Goal: Obtain resource: Obtain resource

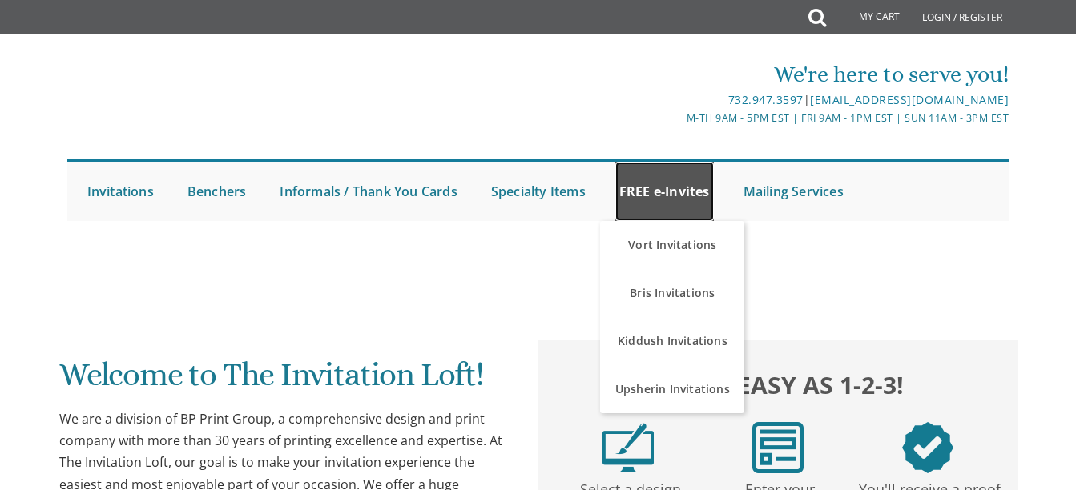
click at [667, 201] on link "FREE e-Invites" at bounding box center [664, 191] width 99 height 59
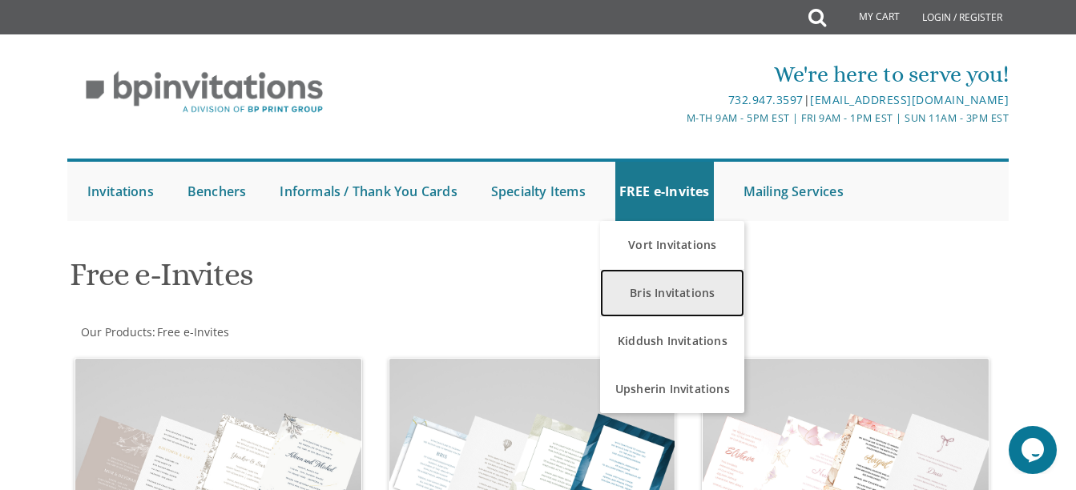
click at [674, 288] on link "Bris Invitations" at bounding box center [672, 293] width 144 height 48
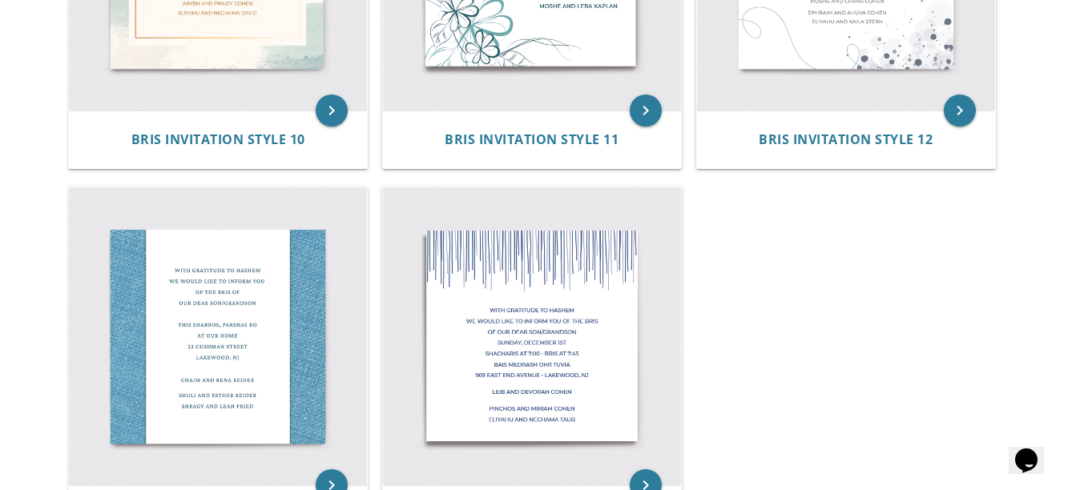
scroll to position [1658, 0]
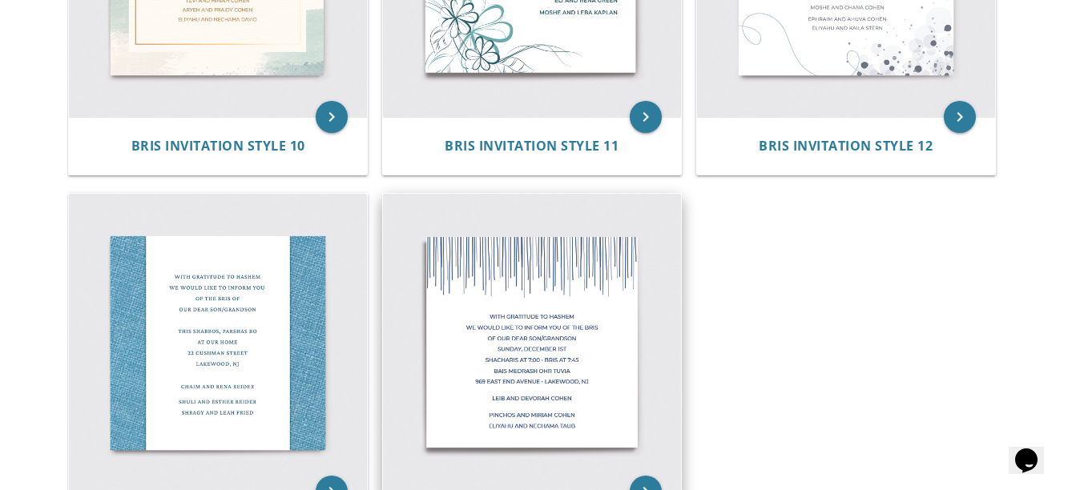
click at [531, 328] on img at bounding box center [532, 343] width 298 height 298
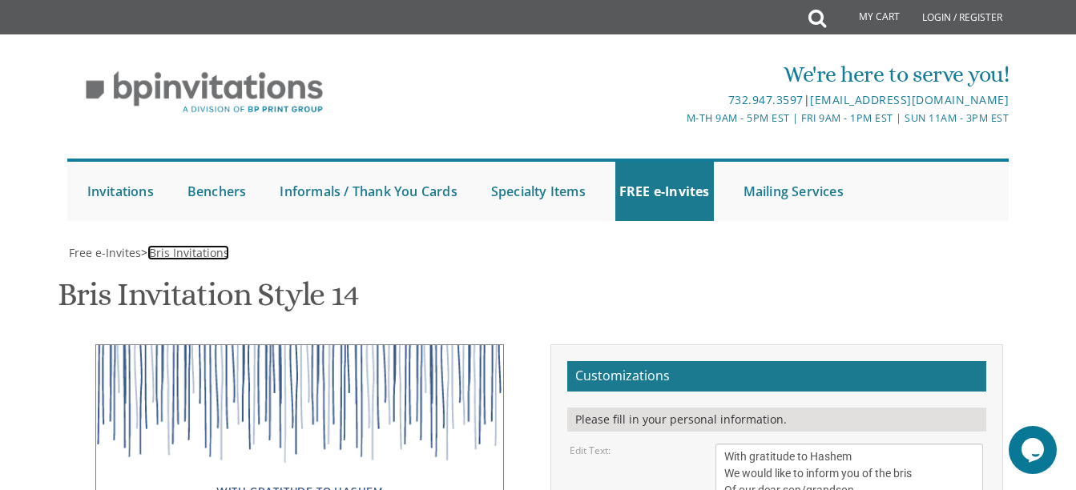
click at [185, 248] on span "Bris Invitations" at bounding box center [189, 252] width 80 height 15
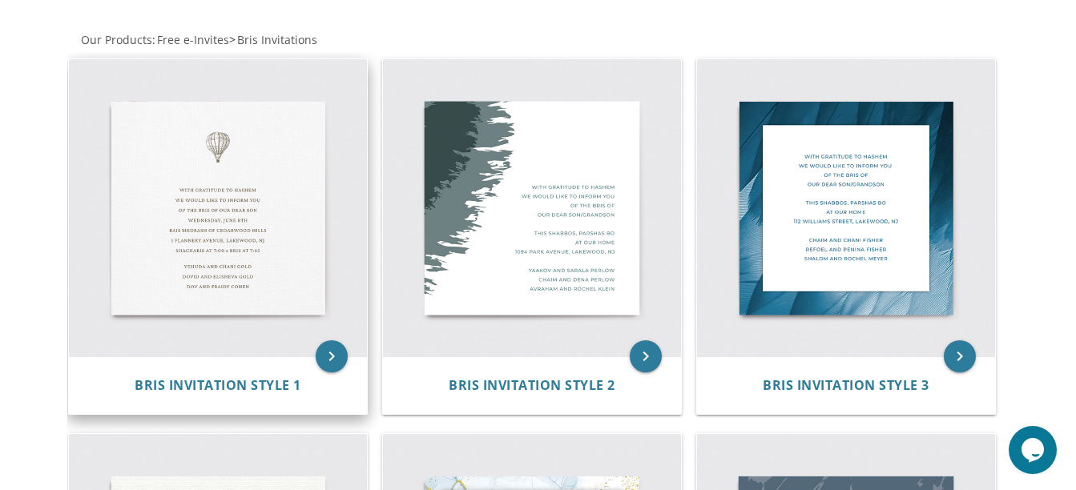
scroll to position [321, 0]
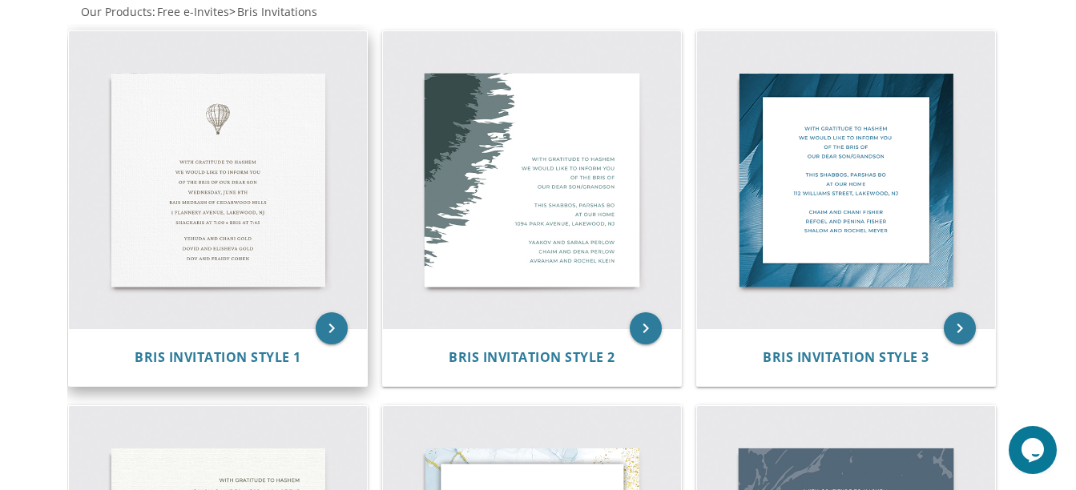
click at [224, 216] on img at bounding box center [218, 180] width 298 height 298
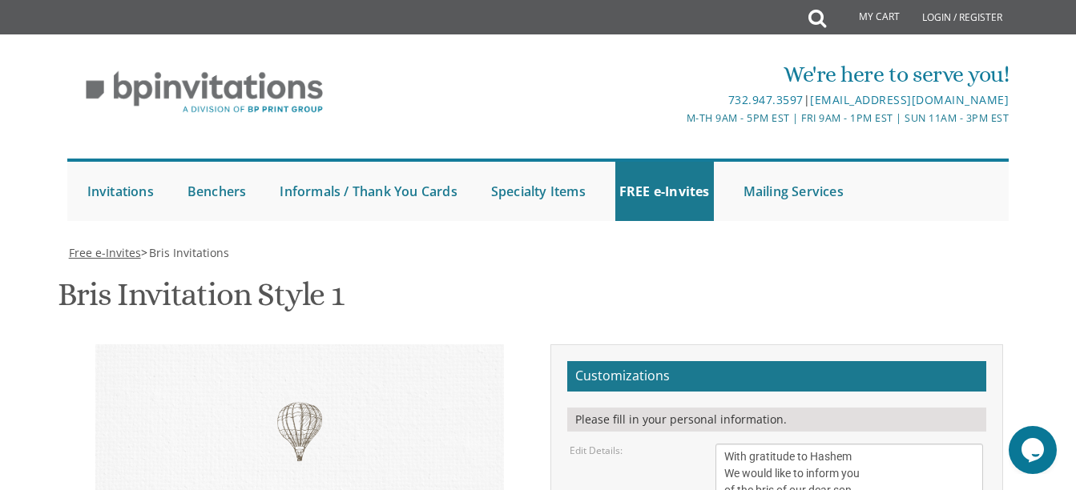
scroll to position [230, 0]
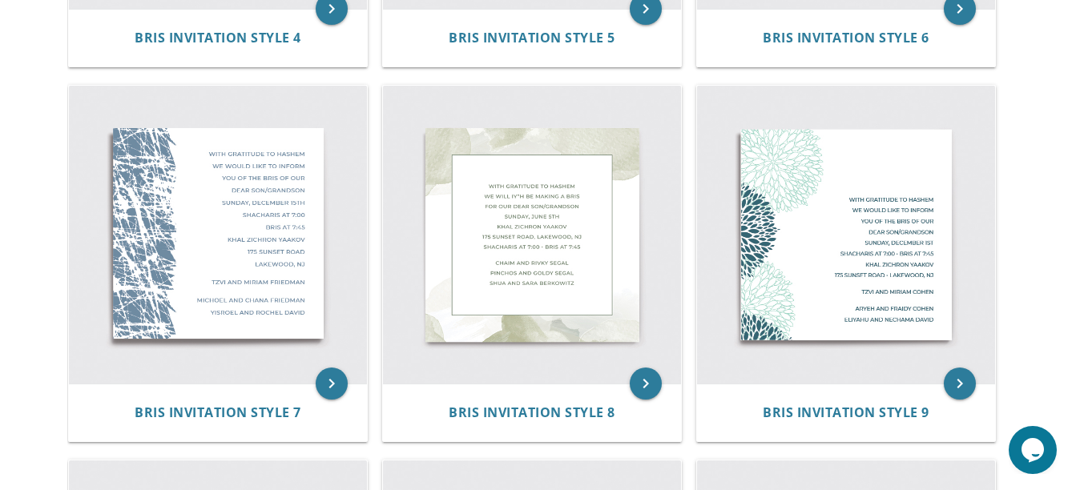
scroll to position [1017, 0]
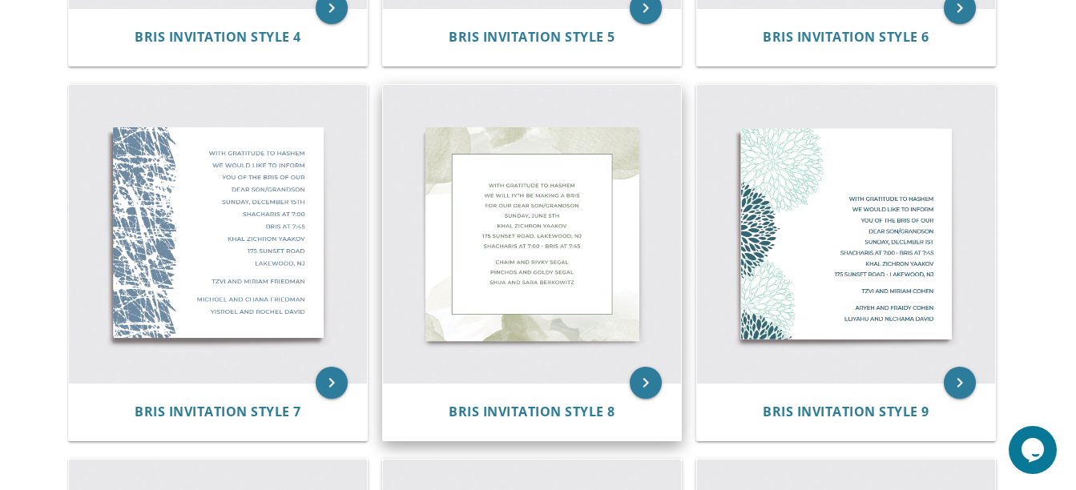
click at [530, 228] on img at bounding box center [532, 234] width 298 height 298
click at [529, 232] on img at bounding box center [532, 234] width 298 height 298
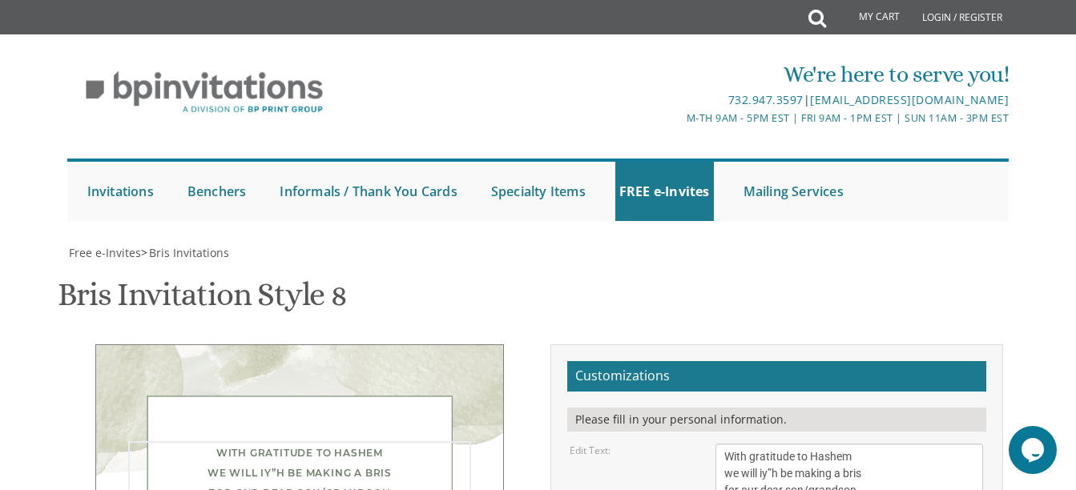
drag, startPoint x: 821, startPoint y: 269, endPoint x: 737, endPoint y: 260, distance: 83.9
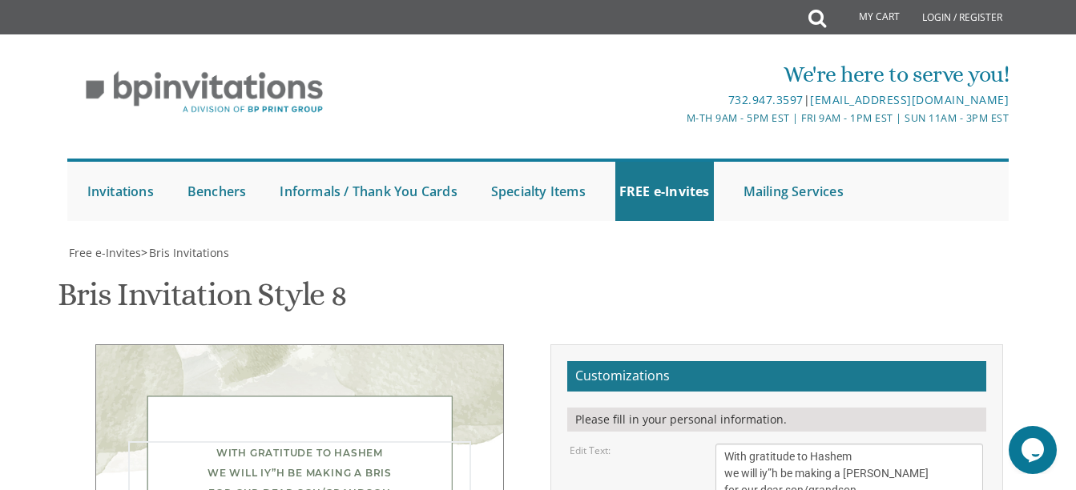
drag, startPoint x: 844, startPoint y: 262, endPoint x: 748, endPoint y: 267, distance: 95.5
drag, startPoint x: 785, startPoint y: 288, endPoint x: 746, endPoint y: 278, distance: 39.7
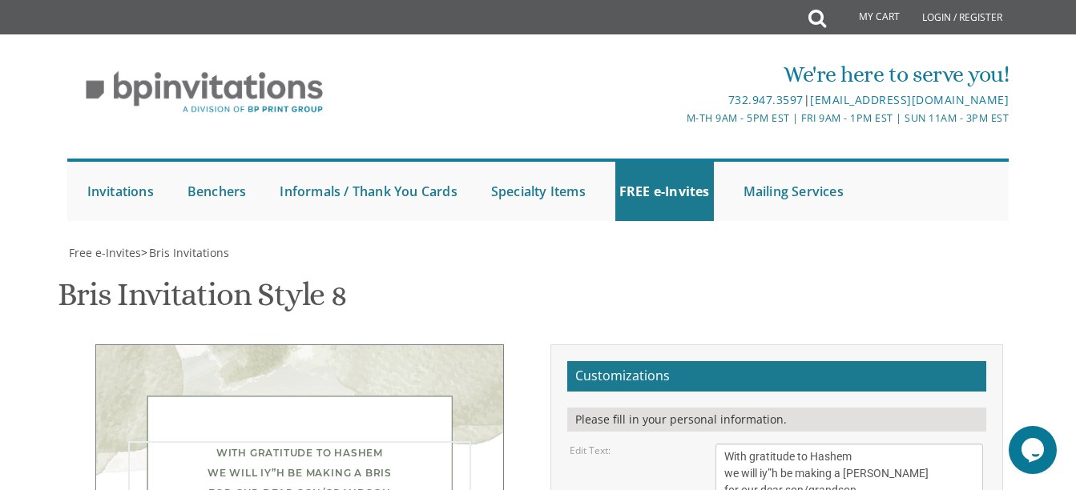
drag, startPoint x: 724, startPoint y: 285, endPoint x: 878, endPoint y: 284, distance: 153.1
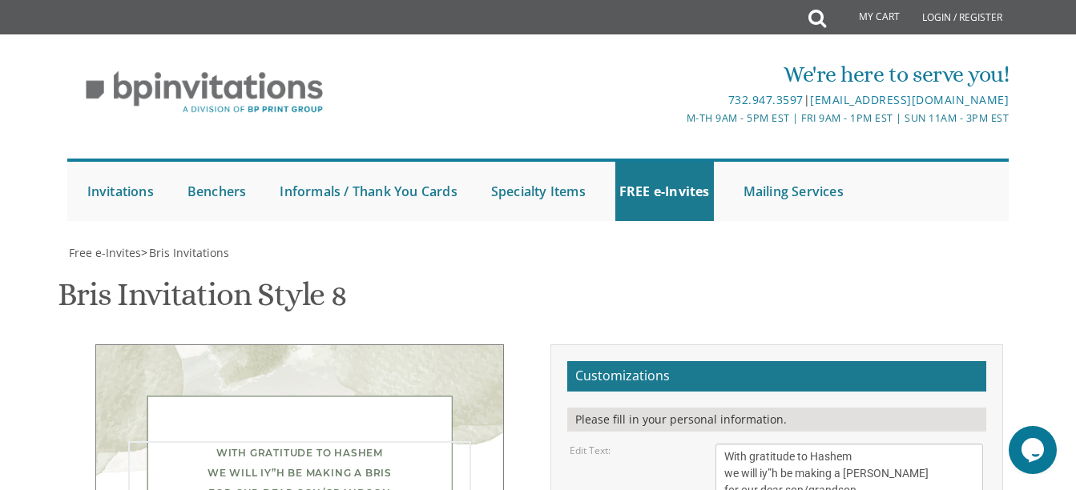
drag, startPoint x: 888, startPoint y: 276, endPoint x: 724, endPoint y: 289, distance: 164.8
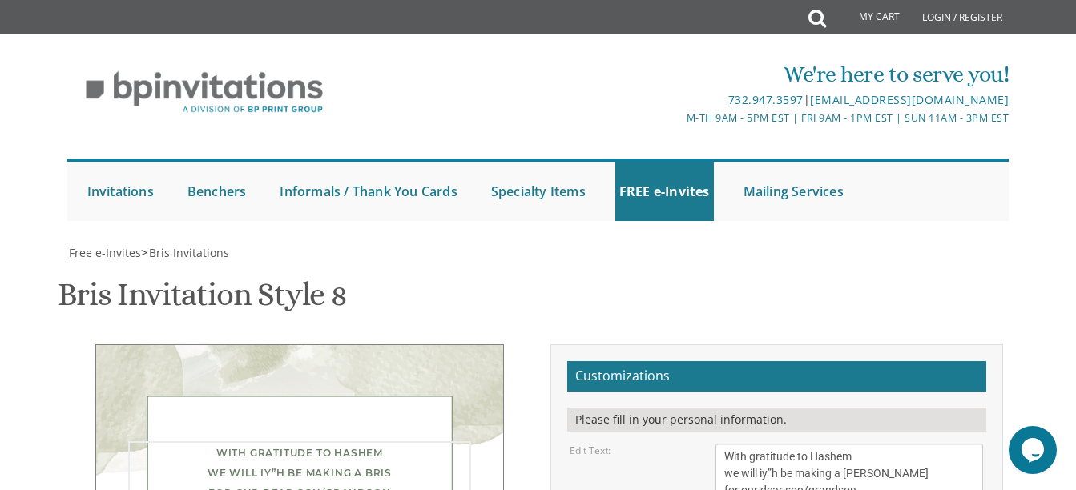
drag, startPoint x: 927, startPoint y: 280, endPoint x: 726, endPoint y: 291, distance: 201.4
drag, startPoint x: 769, startPoint y: 305, endPoint x: 724, endPoint y: 291, distance: 47.1
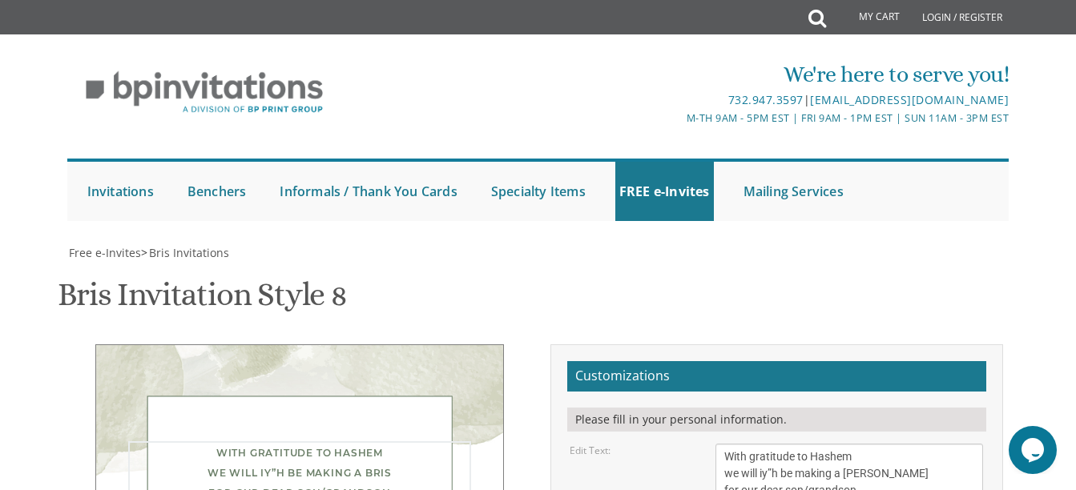
type textarea "With gratitude to Hashem we will iy”h be making a [PERSON_NAME] for our dear so…"
drag, startPoint x: 849, startPoint y: 360, endPoint x: 717, endPoint y: 364, distance: 131.5
drag, startPoint x: 865, startPoint y: 374, endPoint x: 725, endPoint y: 377, distance: 139.5
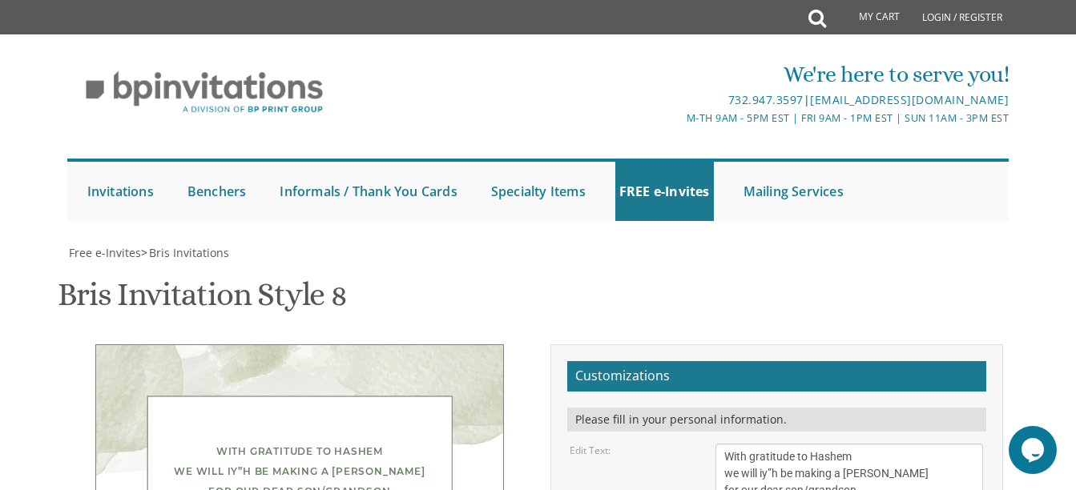
drag, startPoint x: 860, startPoint y: 392, endPoint x: 726, endPoint y: 395, distance: 133.9
type textarea "[PERSON_NAME] and [PERSON_NAME] and [PERSON_NAME] and [PERSON_NAME]"
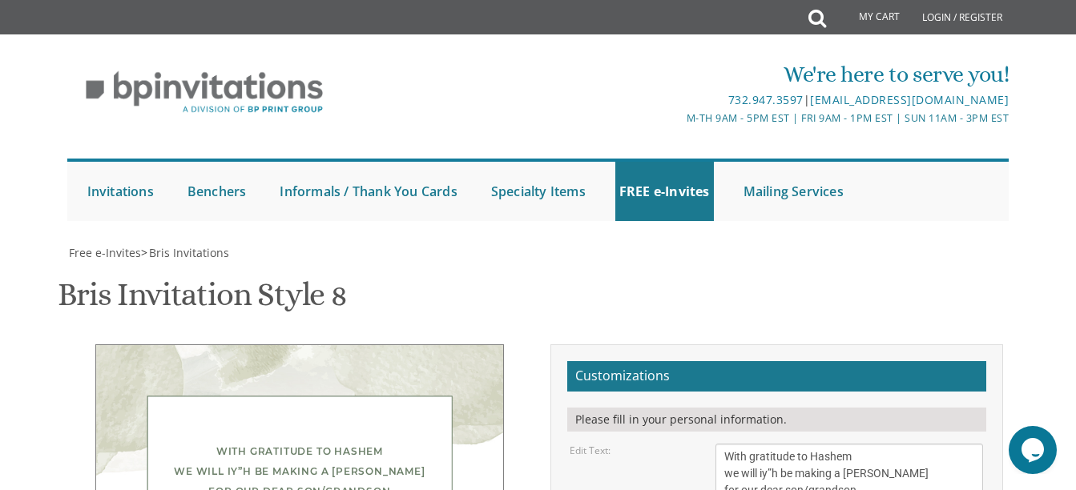
type input "[EMAIL_ADDRESS][DOMAIN_NAME]"
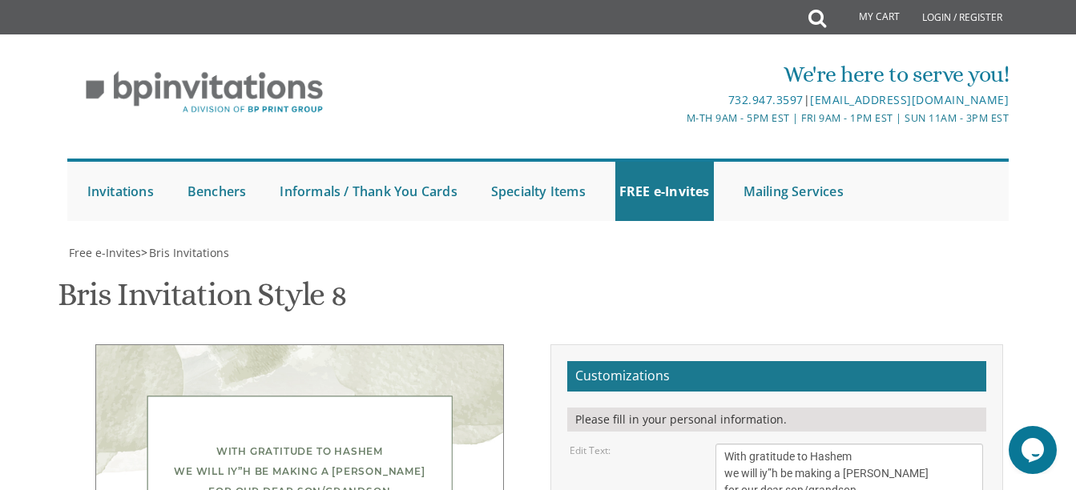
drag, startPoint x: 845, startPoint y: 322, endPoint x: 717, endPoint y: 329, distance: 128.4
paste textarea "[DEMOGRAPHIC_DATA] and [PERSON_NAME]"
type textarea "[PERSON_NAME] and [PERSON_NAME] and [PERSON_NAME] and [PERSON_NAME]"
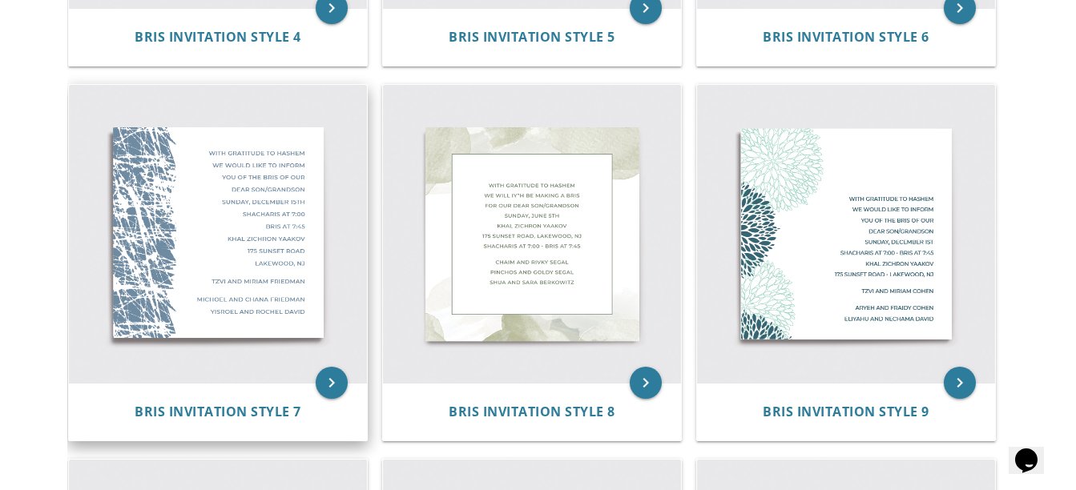
click at [249, 254] on img at bounding box center [218, 234] width 298 height 298
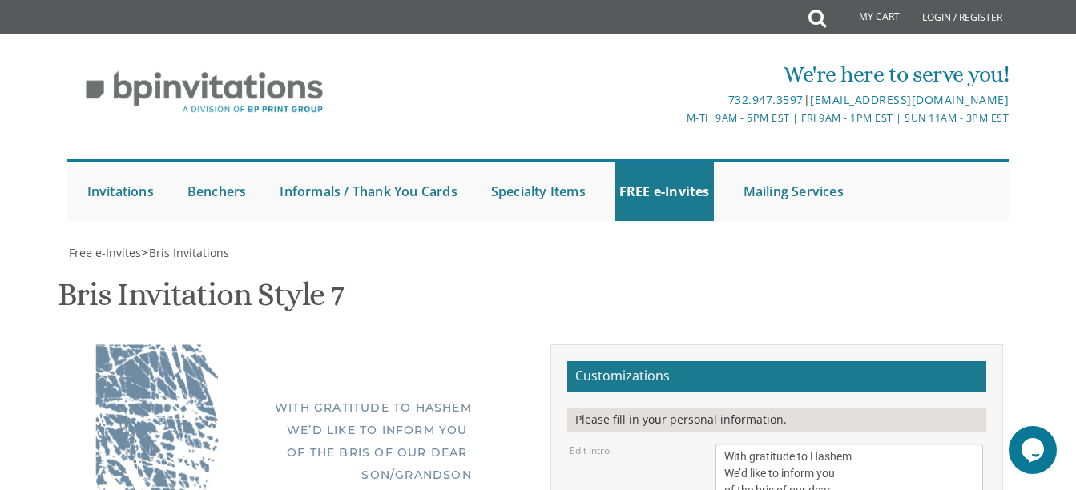
scroll to position [240, 0]
drag, startPoint x: 813, startPoint y: 309, endPoint x: 695, endPoint y: 289, distance: 119.5
drag, startPoint x: 769, startPoint y: 344, endPoint x: 748, endPoint y: 347, distance: 20.3
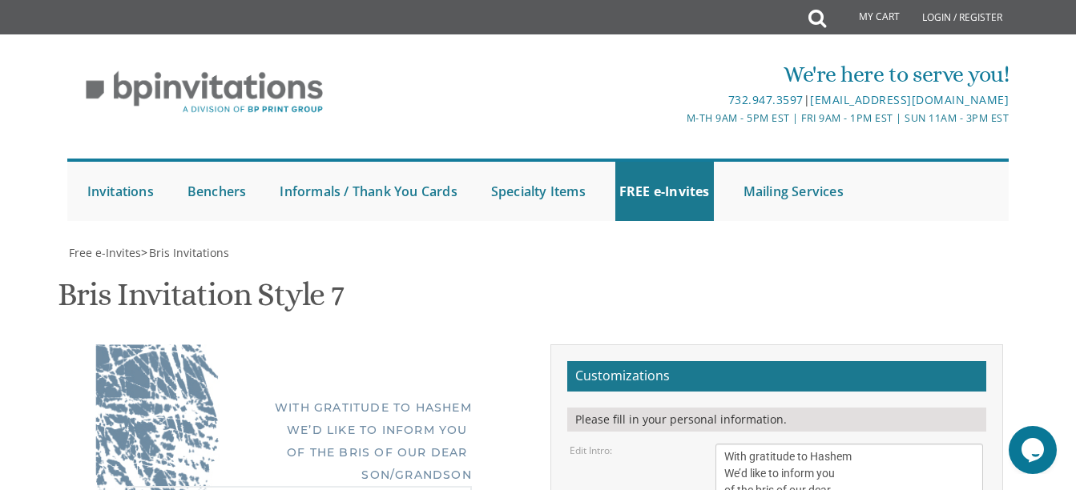
drag, startPoint x: 813, startPoint y: 366, endPoint x: 723, endPoint y: 367, distance: 90.6
drag, startPoint x: 789, startPoint y: 378, endPoint x: 724, endPoint y: 380, distance: 64.9
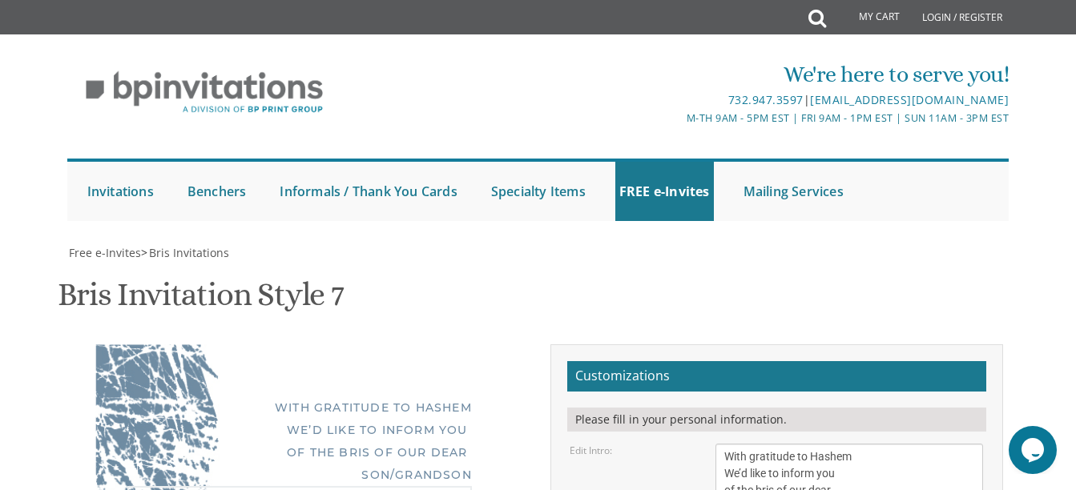
scroll to position [321, 0]
type textarea "Tuesday, August 26 Shacharis: 7:00 am Bris: 7:45 AM Khal Bnei Torah 304 Monmout…"
drag, startPoint x: 849, startPoint y: 353, endPoint x: 704, endPoint y: 341, distance: 145.5
type textarea "Menachem and Tzipi Baum"
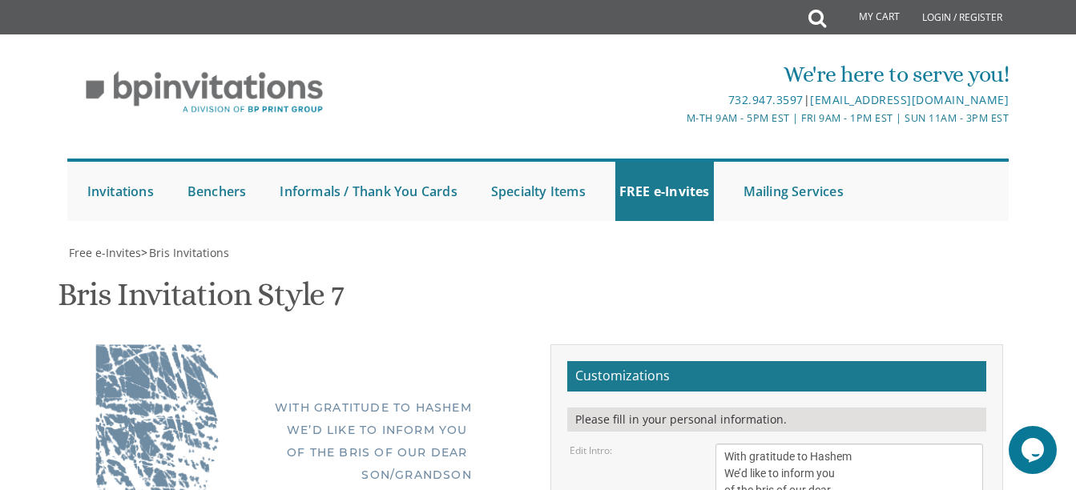
drag, startPoint x: 865, startPoint y: 395, endPoint x: 724, endPoint y: 397, distance: 141.1
drag, startPoint x: 848, startPoint y: 310, endPoint x: 720, endPoint y: 324, distance: 128.9
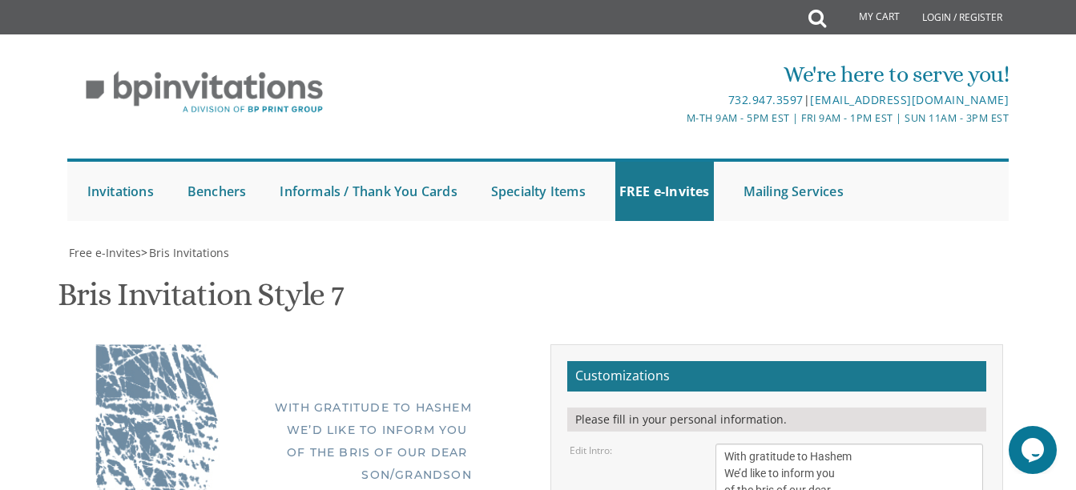
type textarea "Rabbi and Mrs. Avraham Baum Rabbi and Mrs. Shmuel Fasman"
type input "[EMAIL_ADDRESS][DOMAIN_NAME]"
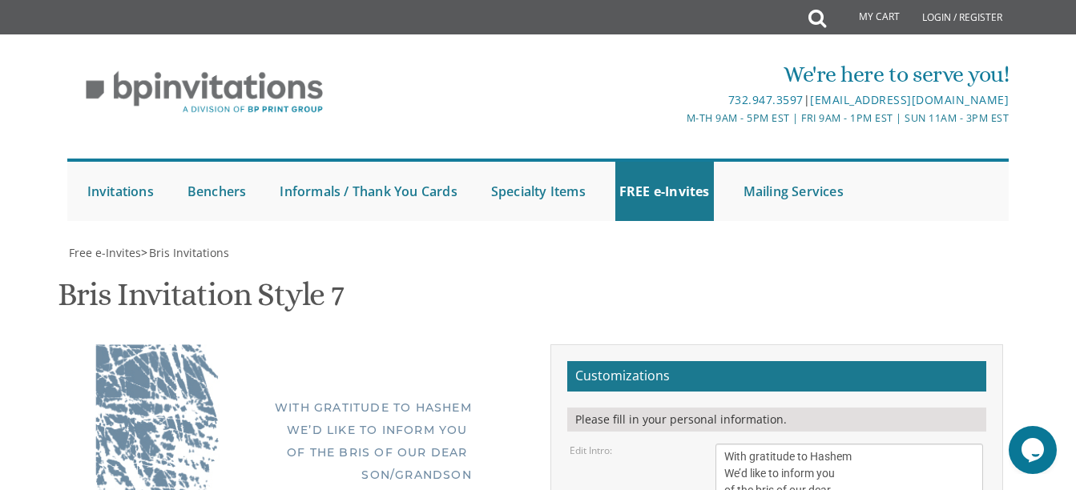
scroll to position [669, 0]
